Goal: Information Seeking & Learning: Learn about a topic

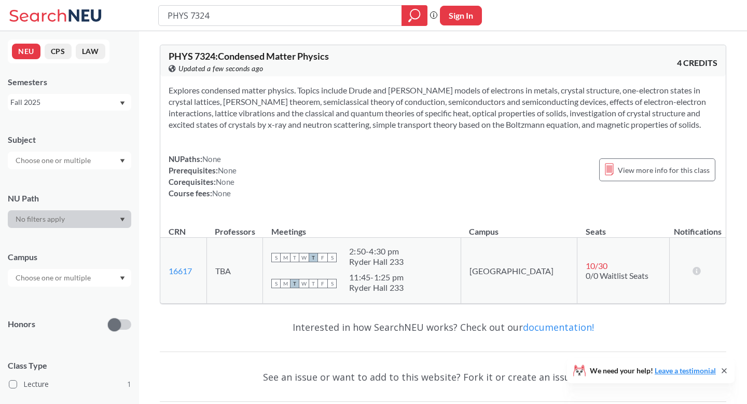
click at [341, 185] on div "NUPaths: None Prerequisites: None Corequisites: None Course fees: None View mor…" at bounding box center [443, 176] width 549 height 46
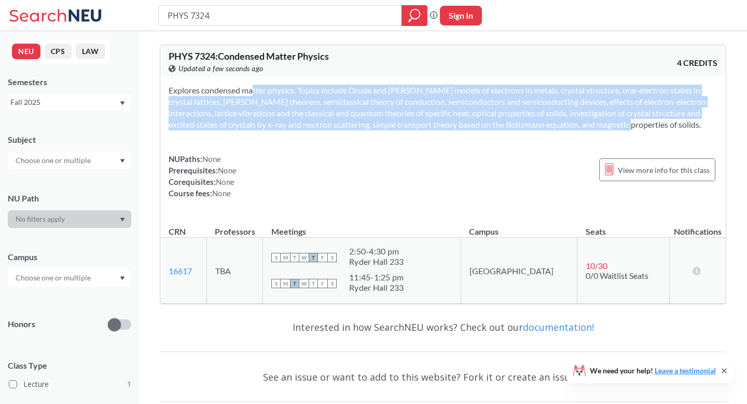
drag, startPoint x: 597, startPoint y: 128, endPoint x: 230, endPoint y: 89, distance: 369.2
click at [230, 89] on section "Explores condensed matter physics. Topics include Drude and [PERSON_NAME] model…" at bounding box center [443, 108] width 549 height 46
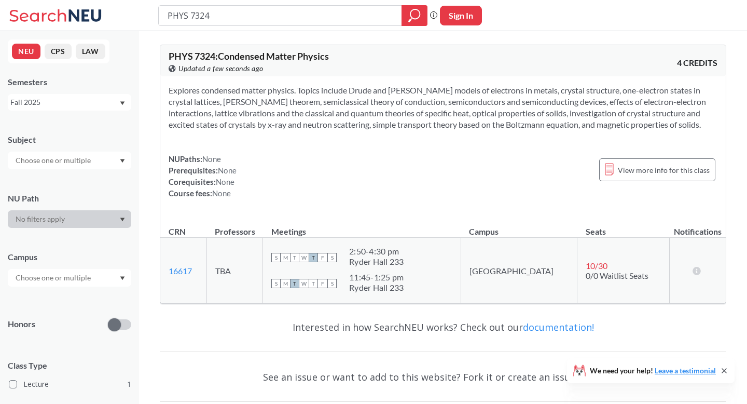
click at [322, 161] on div "NUPaths: None Prerequisites: None Corequisites: None Course fees: None View mor…" at bounding box center [443, 176] width 549 height 46
